Goal: Contribute content: Add original content to the website for others to see

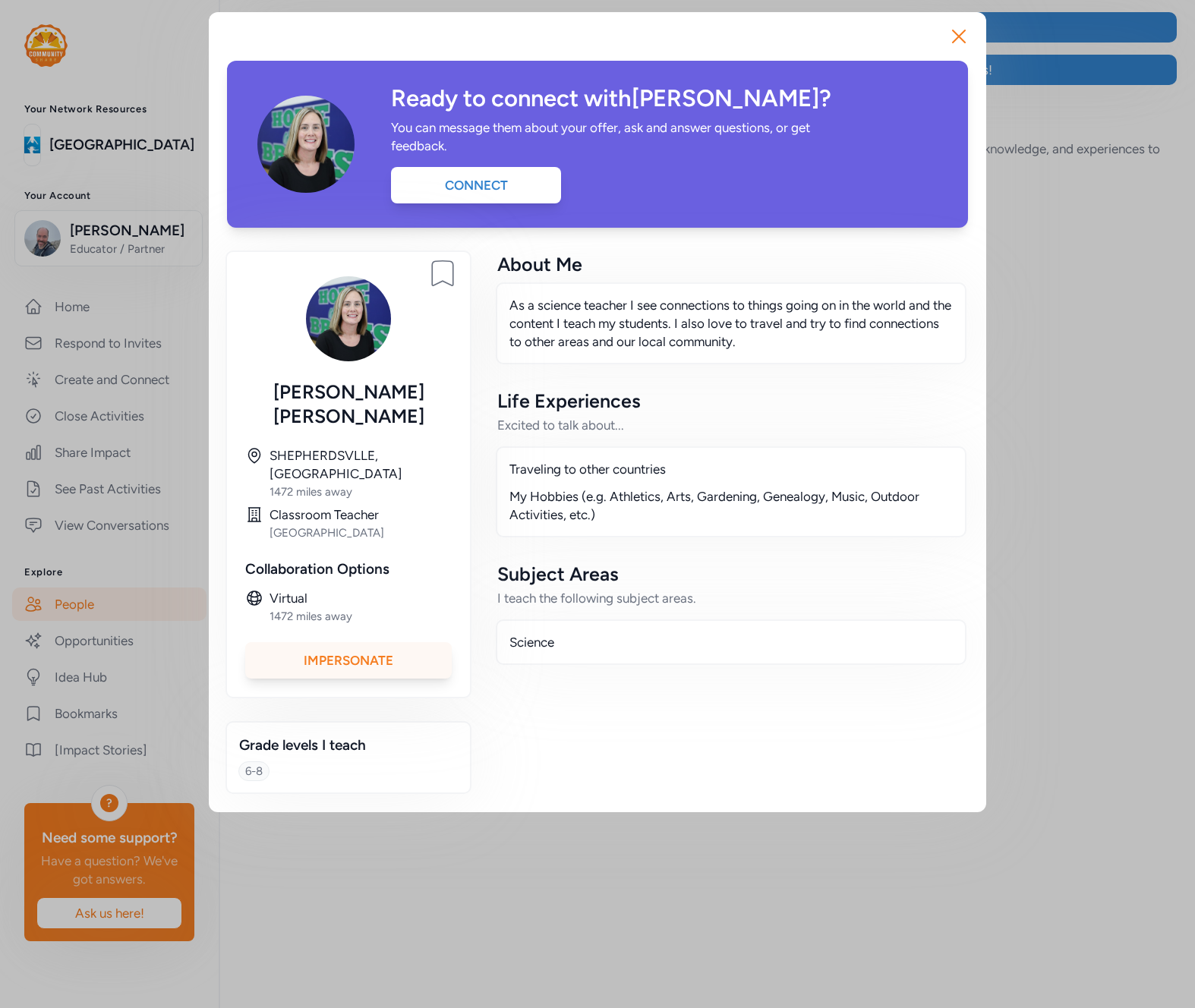
click at [366, 642] on div "Impersonate" at bounding box center [348, 661] width 207 height 37
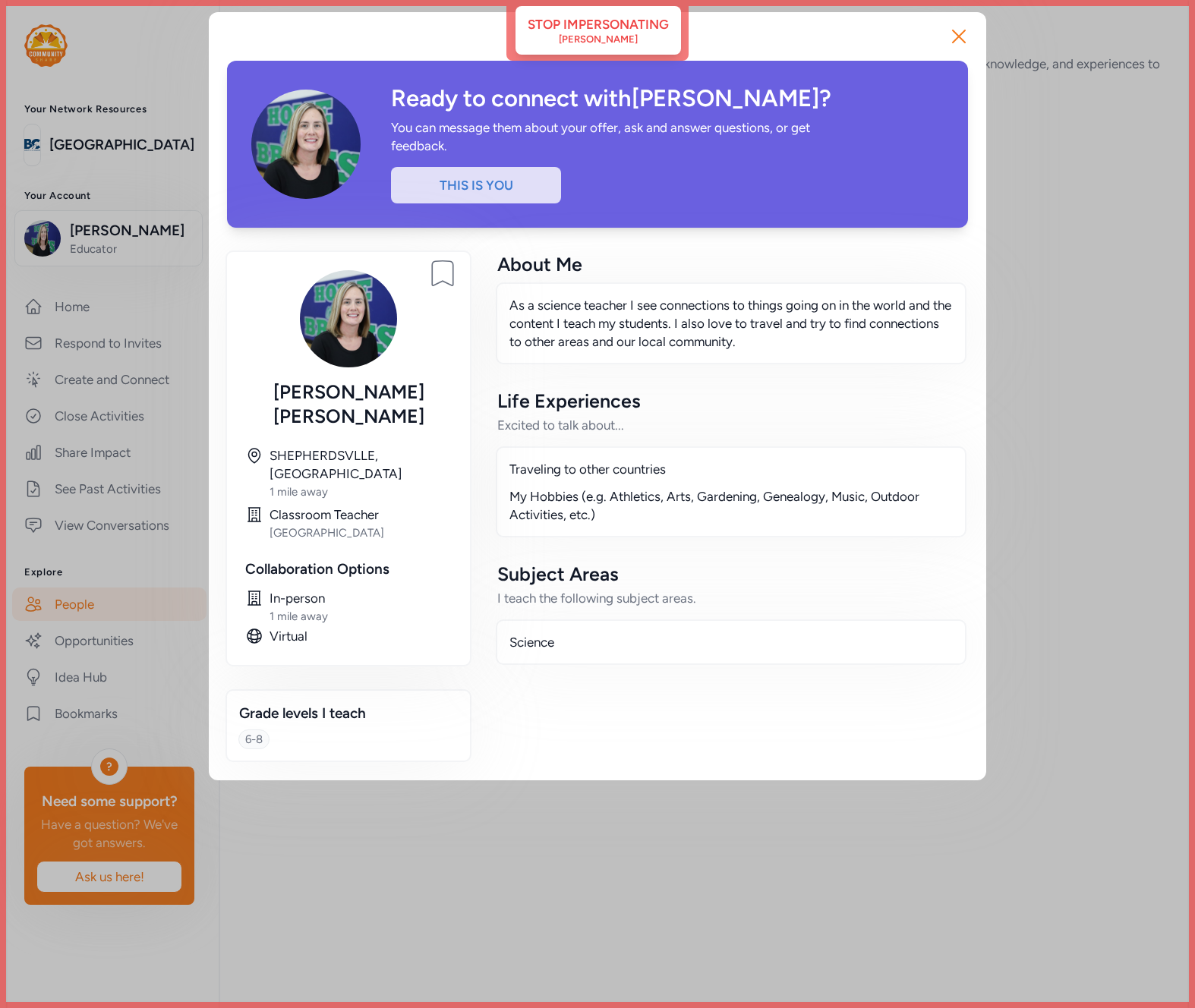
click at [98, 413] on div "Close Ready to connect with [PERSON_NAME] ? You can message them about your off…" at bounding box center [597, 396] width 1195 height 792
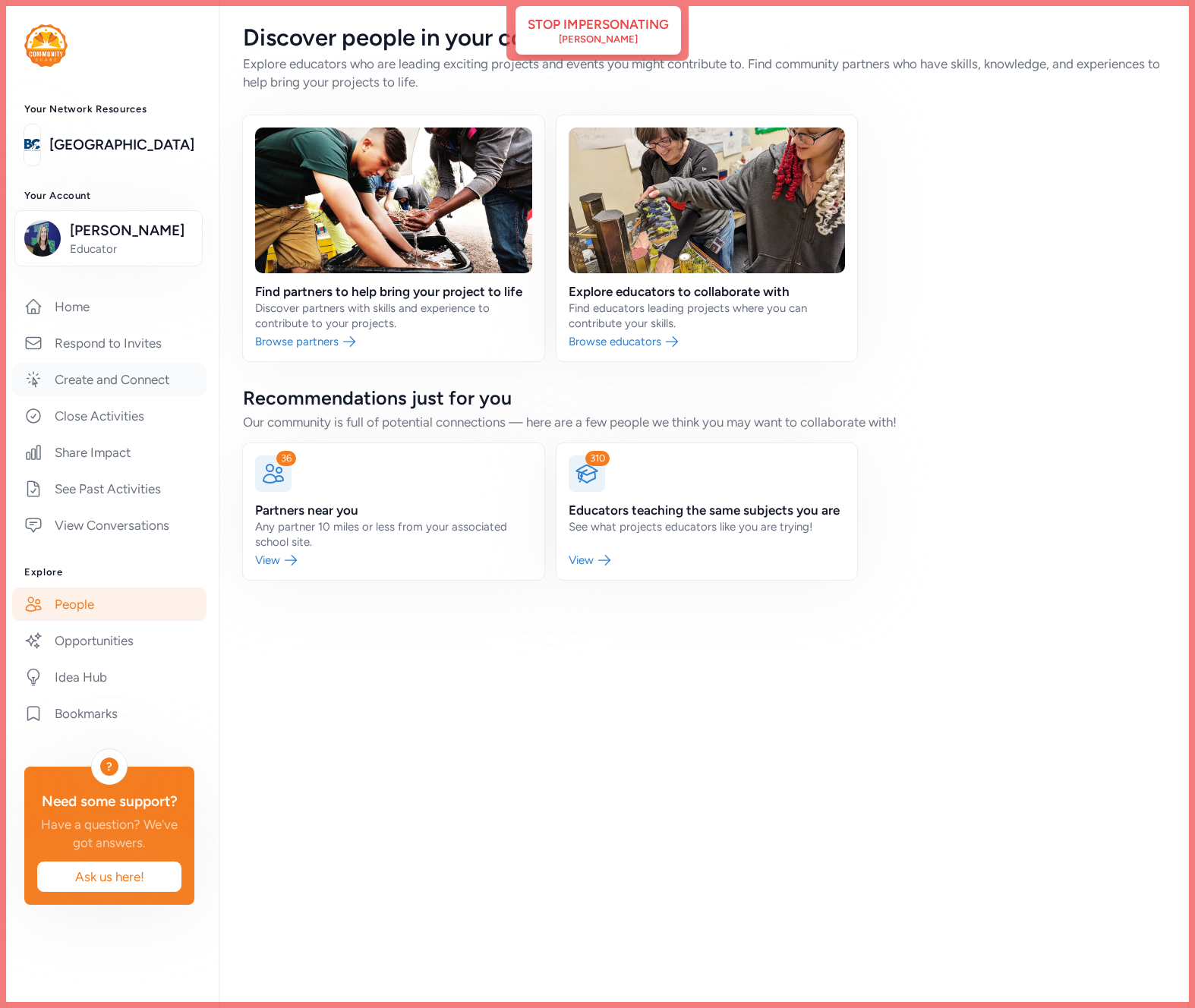
click at [112, 383] on link "Create and Connect" at bounding box center [109, 379] width 195 height 34
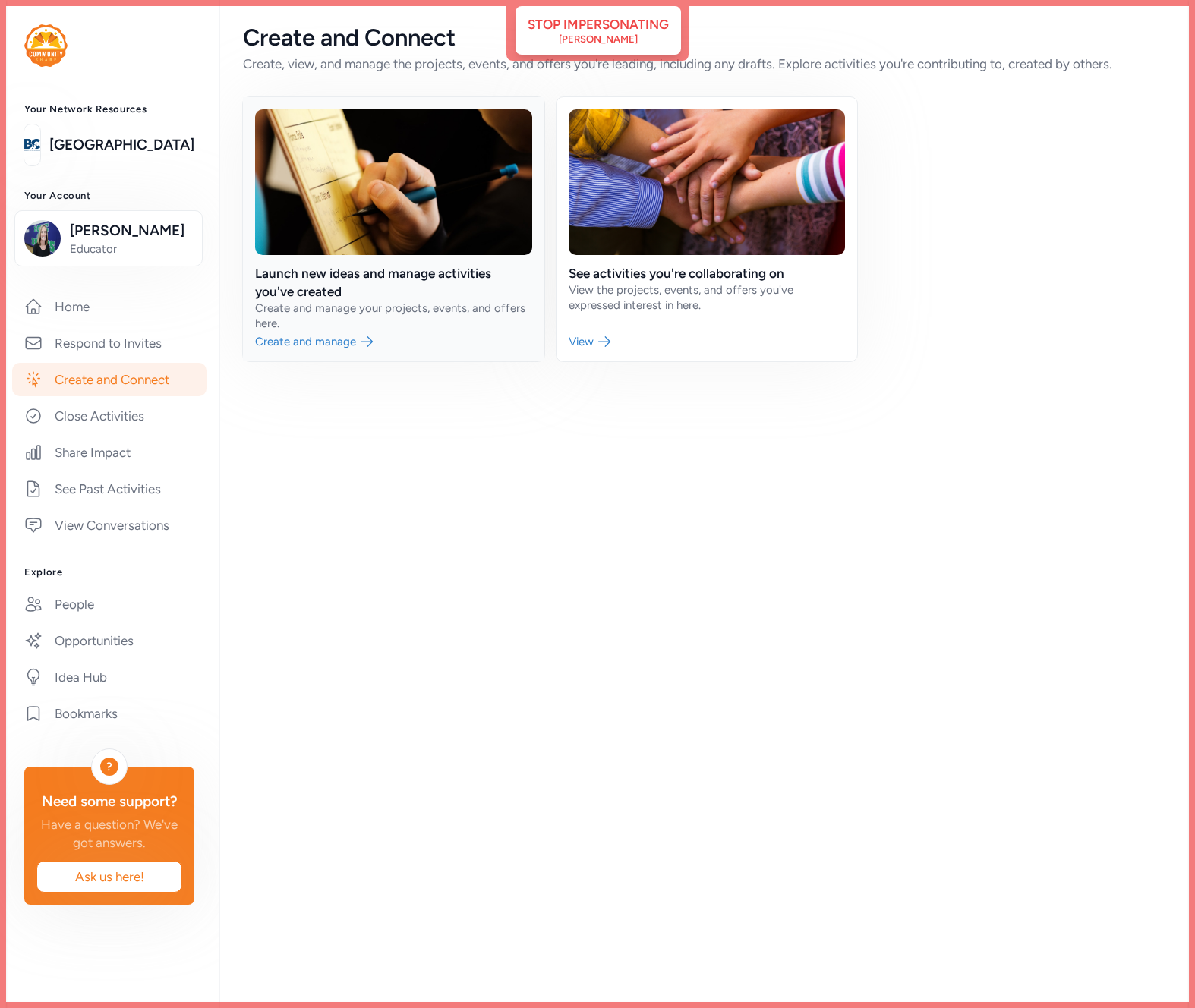
click at [348, 189] on link at bounding box center [394, 228] width 302 height 264
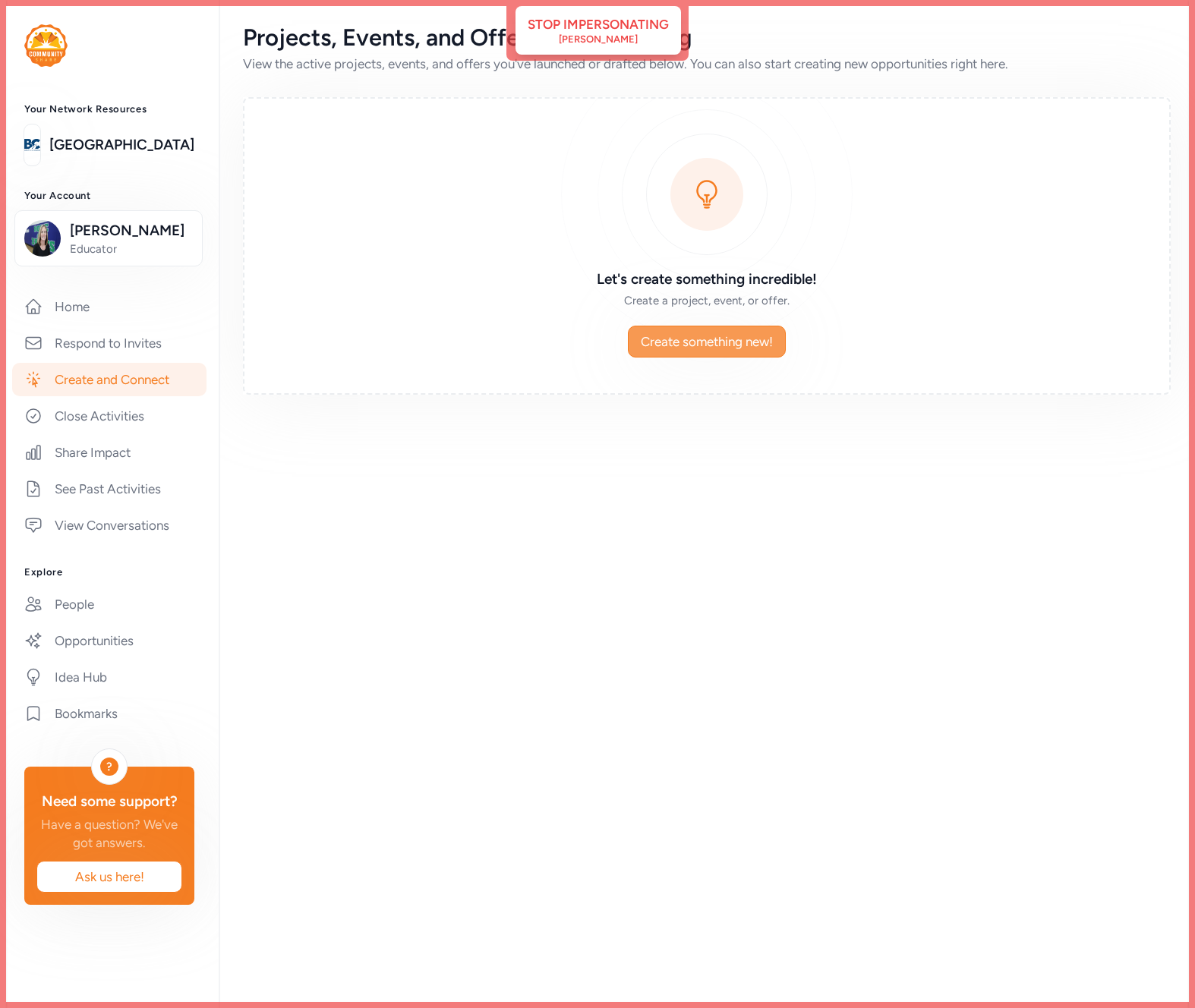
click at [704, 342] on span "Create something new!" at bounding box center [707, 342] width 133 height 18
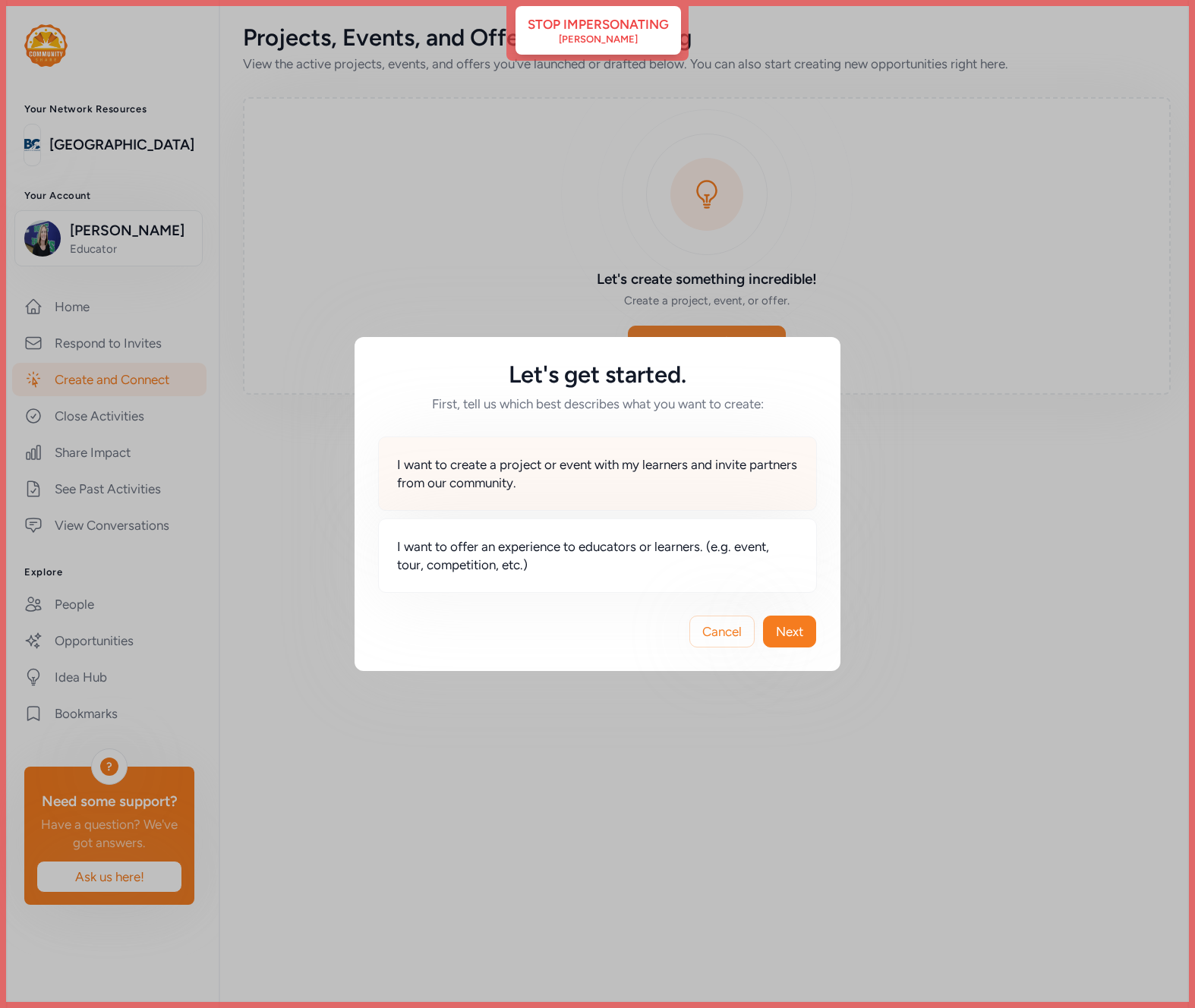
click at [618, 483] on span "I want to create a project or event with my learners and invite partners from o…" at bounding box center [597, 473] width 401 height 37
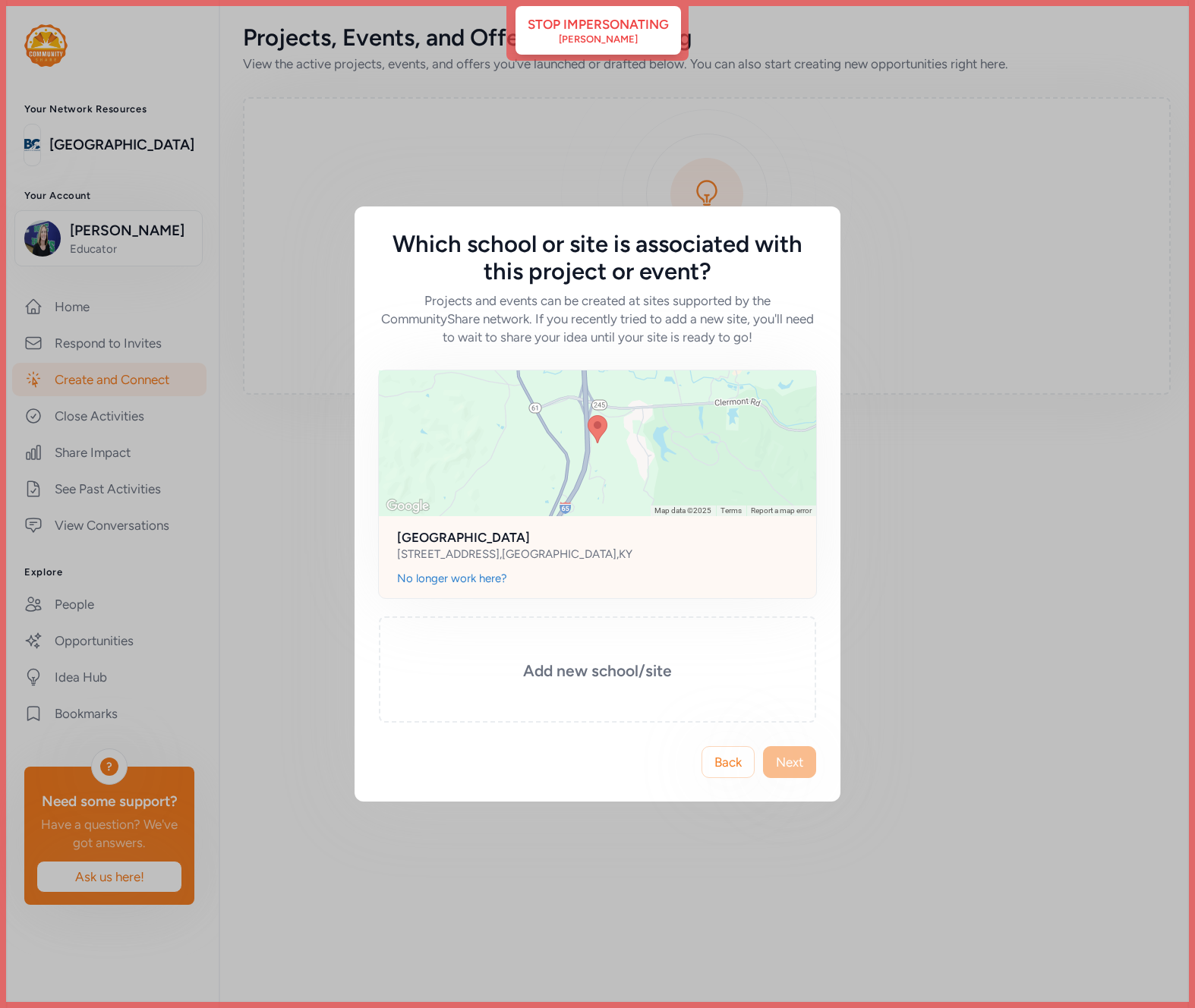
click at [497, 454] on div at bounding box center [597, 442] width 437 height 145
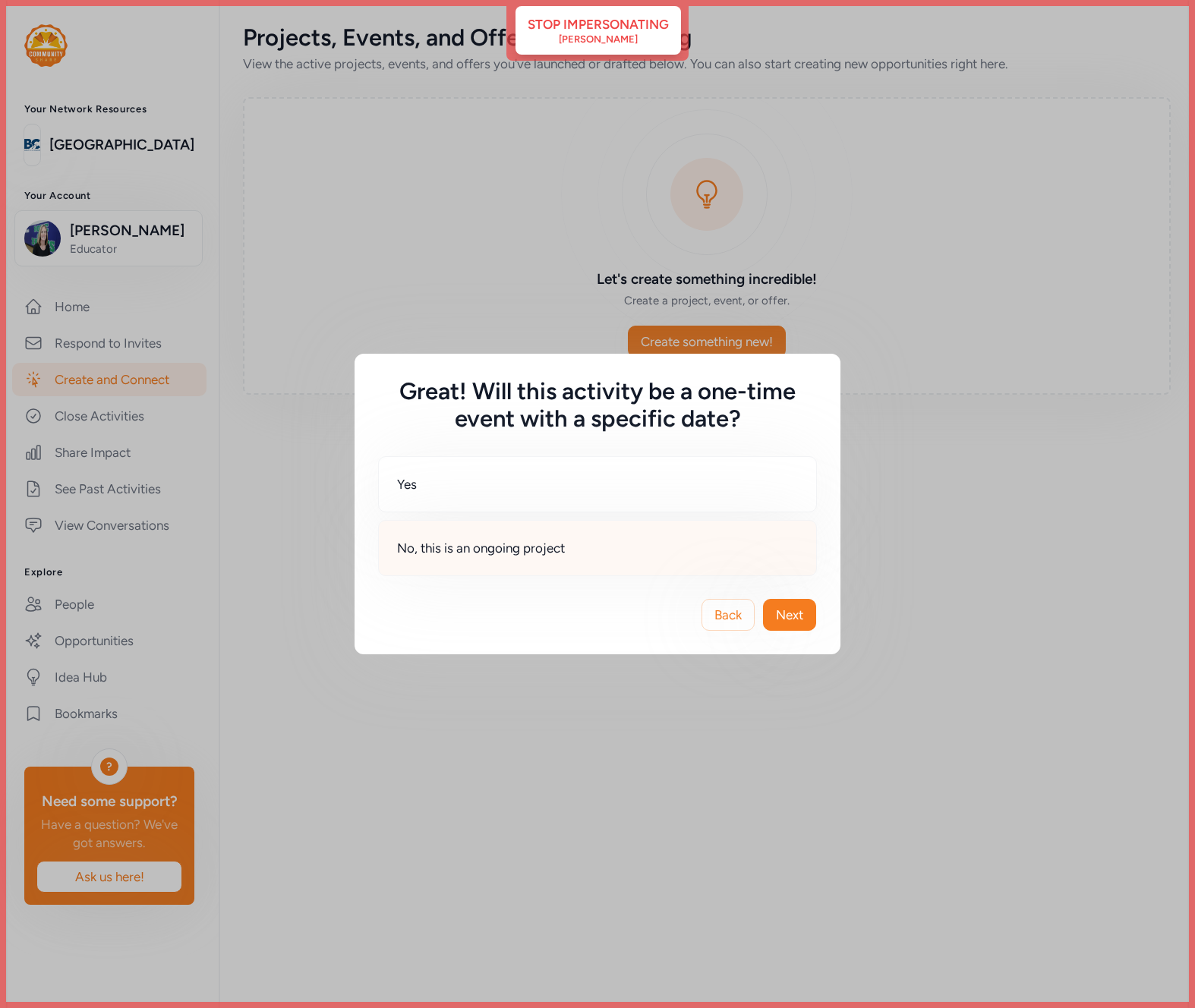
click at [635, 554] on div "No, this is an ongoing project" at bounding box center [598, 547] width 439 height 56
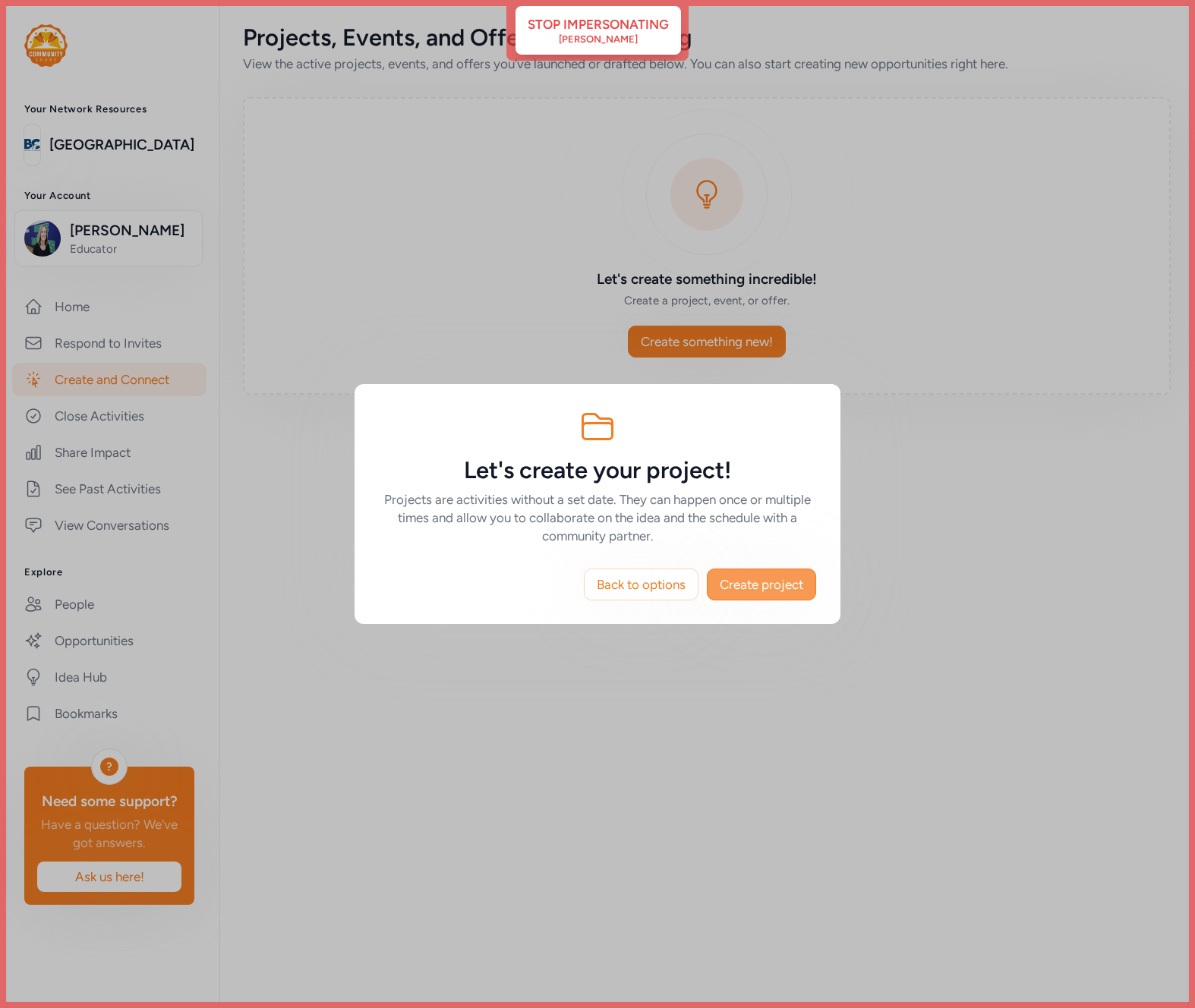
click at [774, 587] on span "Create project" at bounding box center [761, 585] width 83 height 18
